Goal: Information Seeking & Learning: Check status

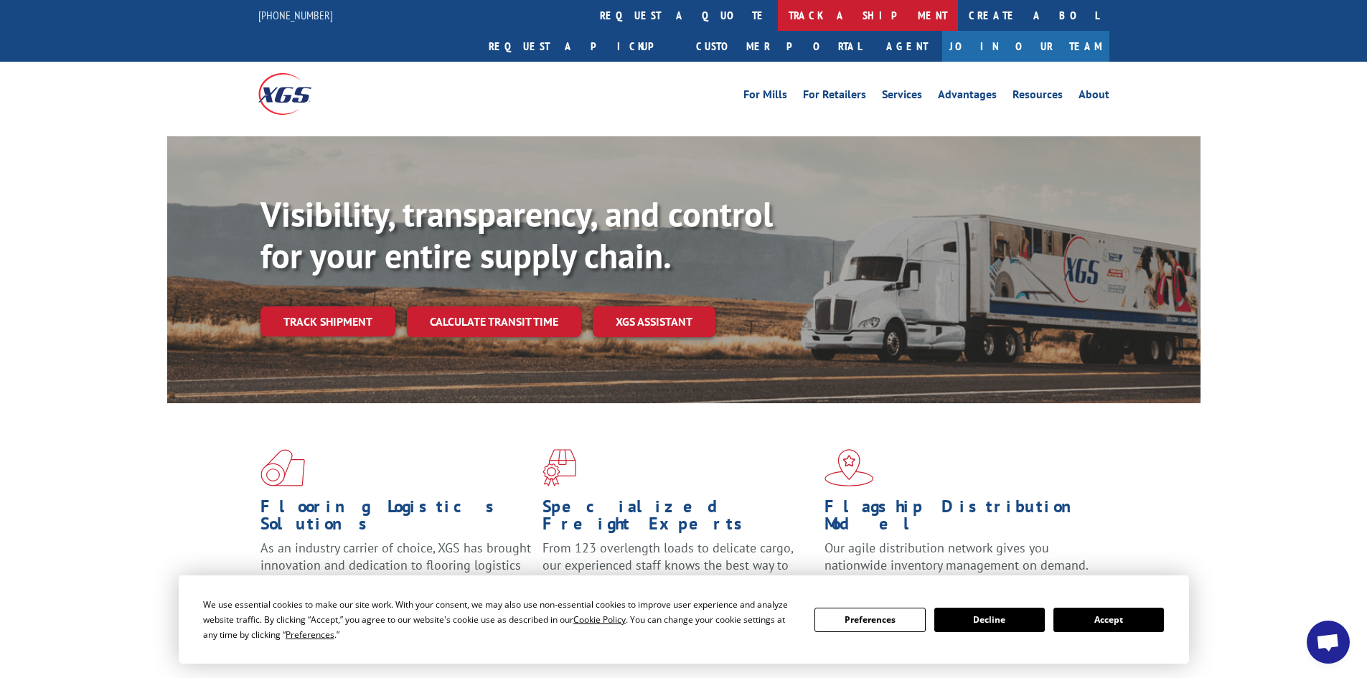
click at [778, 15] on link "track a shipment" at bounding box center [868, 15] width 180 height 31
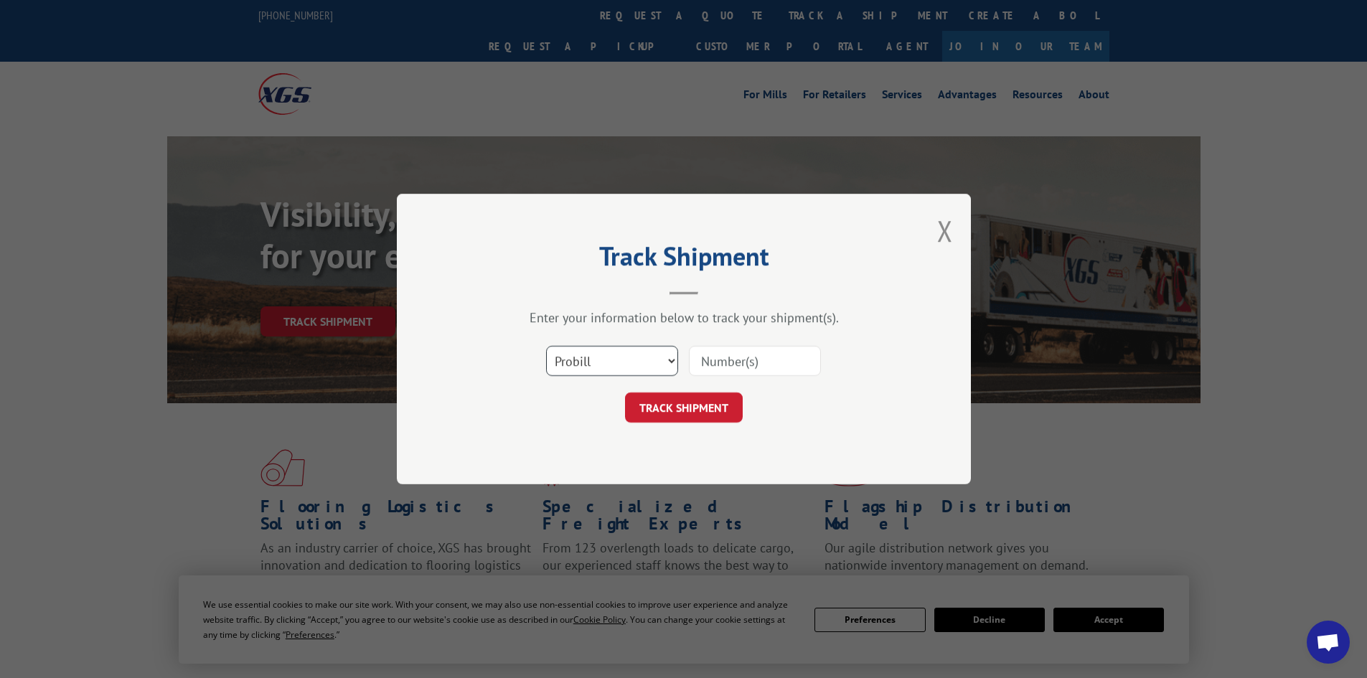
click at [669, 360] on select "Select category... Probill BOL PO" at bounding box center [612, 361] width 132 height 30
select select "bol"
click at [546, 346] on select "Select category... Probill BOL PO" at bounding box center [612, 361] width 132 height 30
click at [708, 363] on input at bounding box center [755, 361] width 132 height 30
paste input "5513851"
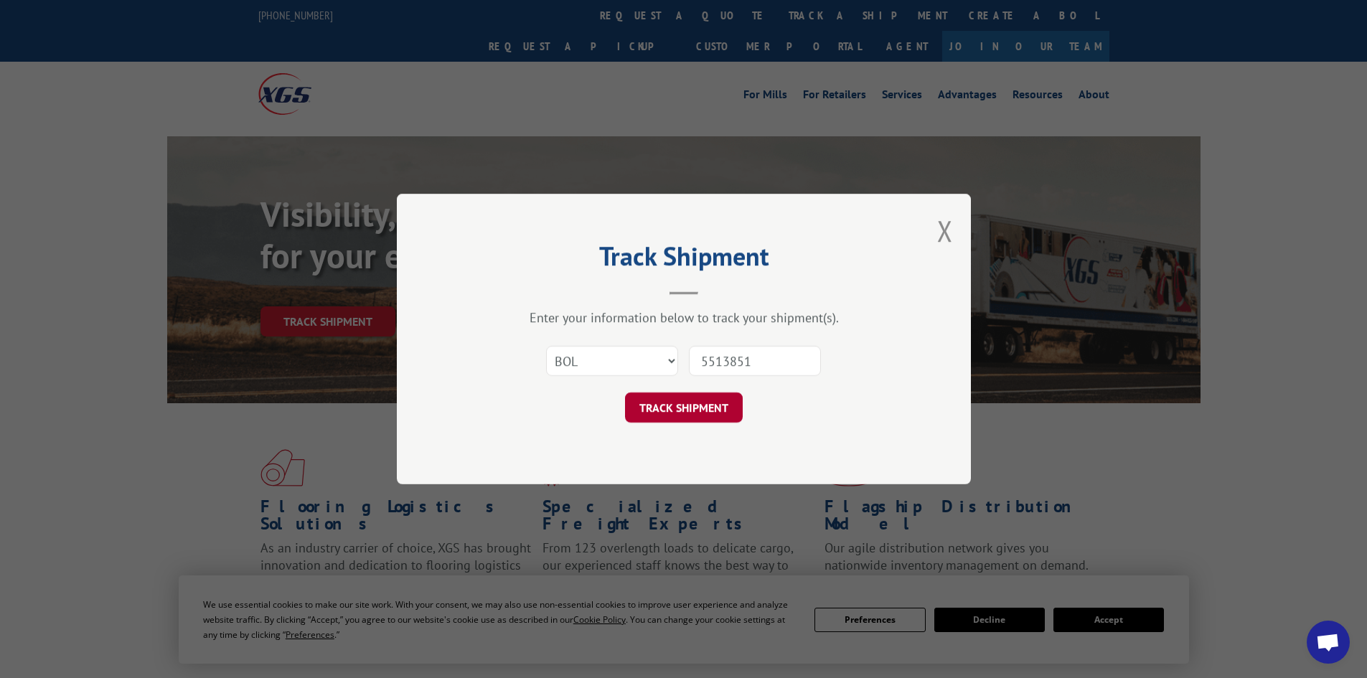
type input "5513851"
click at [668, 403] on button "TRACK SHIPMENT" at bounding box center [684, 408] width 118 height 30
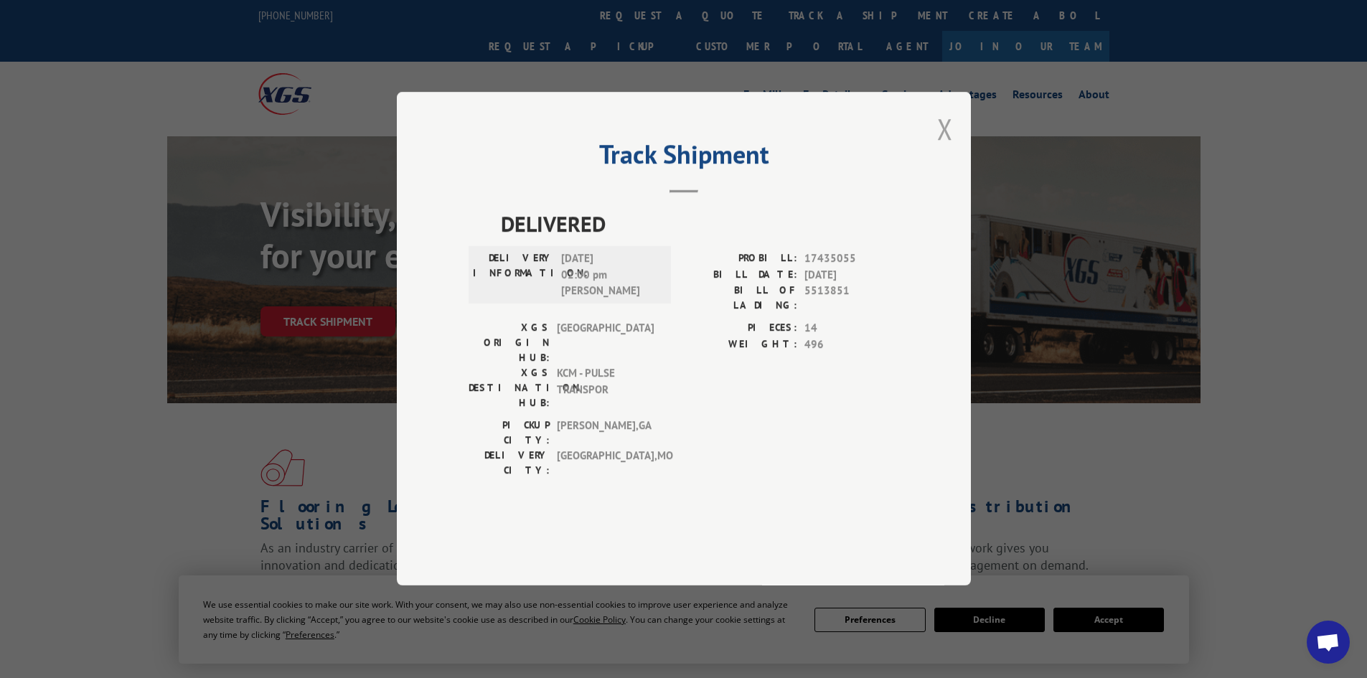
click at [941, 148] on button "Close modal" at bounding box center [945, 129] width 16 height 38
